Goal: Go to known website: Access a specific website the user already knows

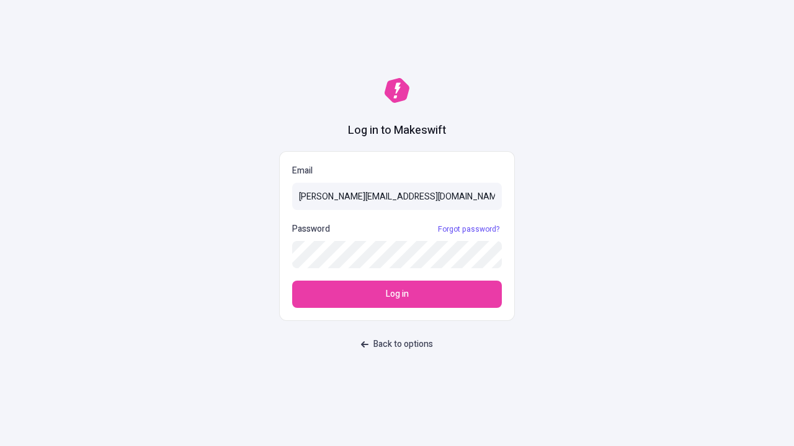
type input "[PERSON_NAME][EMAIL_ADDRESS][DOMAIN_NAME]"
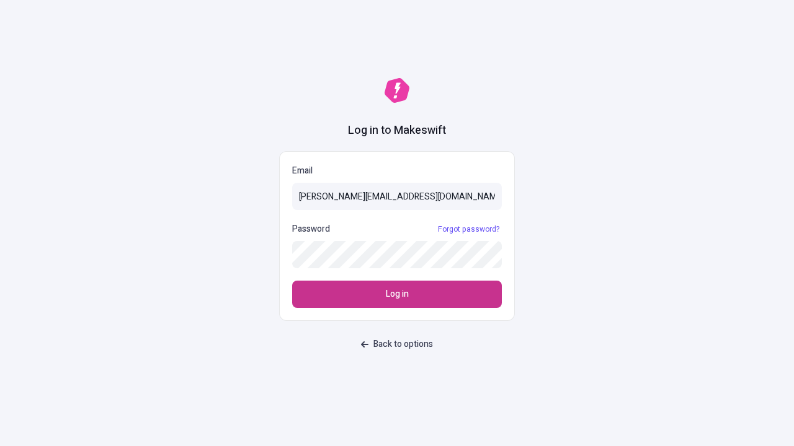
click at [397, 294] on span "Log in" at bounding box center [397, 295] width 23 height 14
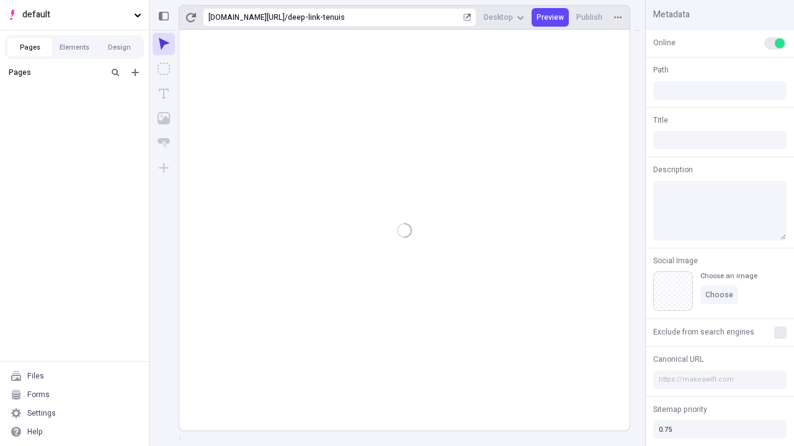
type input "/deep-link-tenuis"
click at [74, 15] on span "default" at bounding box center [75, 15] width 107 height 14
